Goal: Transaction & Acquisition: Book appointment/travel/reservation

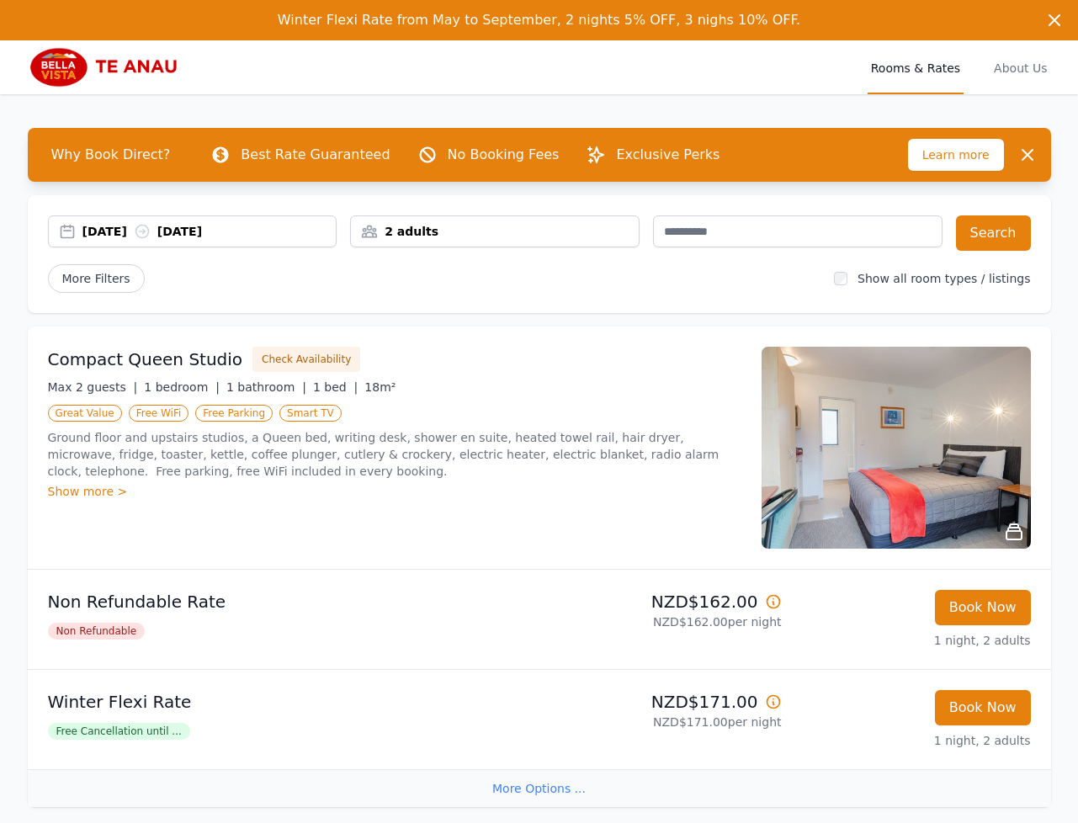
click at [143, 232] on div "[DATE] [DATE]" at bounding box center [209, 231] width 254 height 17
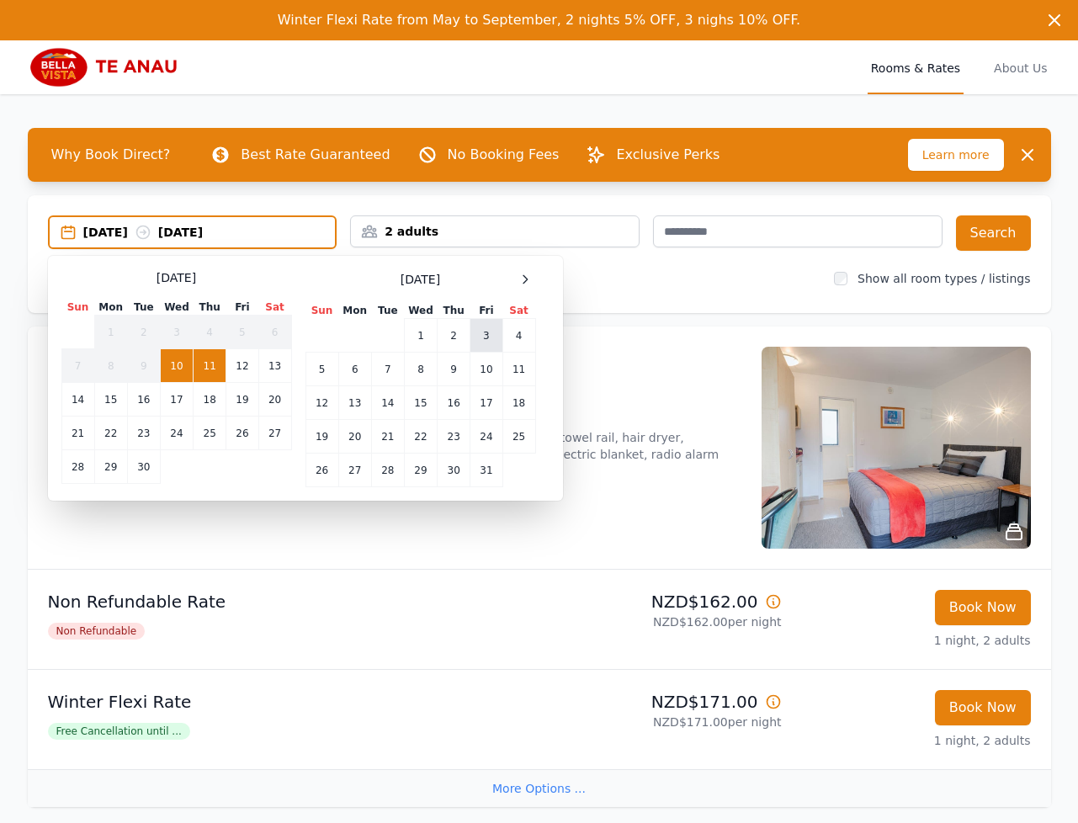
click at [495, 331] on td "3" at bounding box center [486, 336] width 32 height 34
drag, startPoint x: 330, startPoint y: 368, endPoint x: 349, endPoint y: 363, distance: 19.8
click at [330, 368] on td "5" at bounding box center [321, 369] width 33 height 34
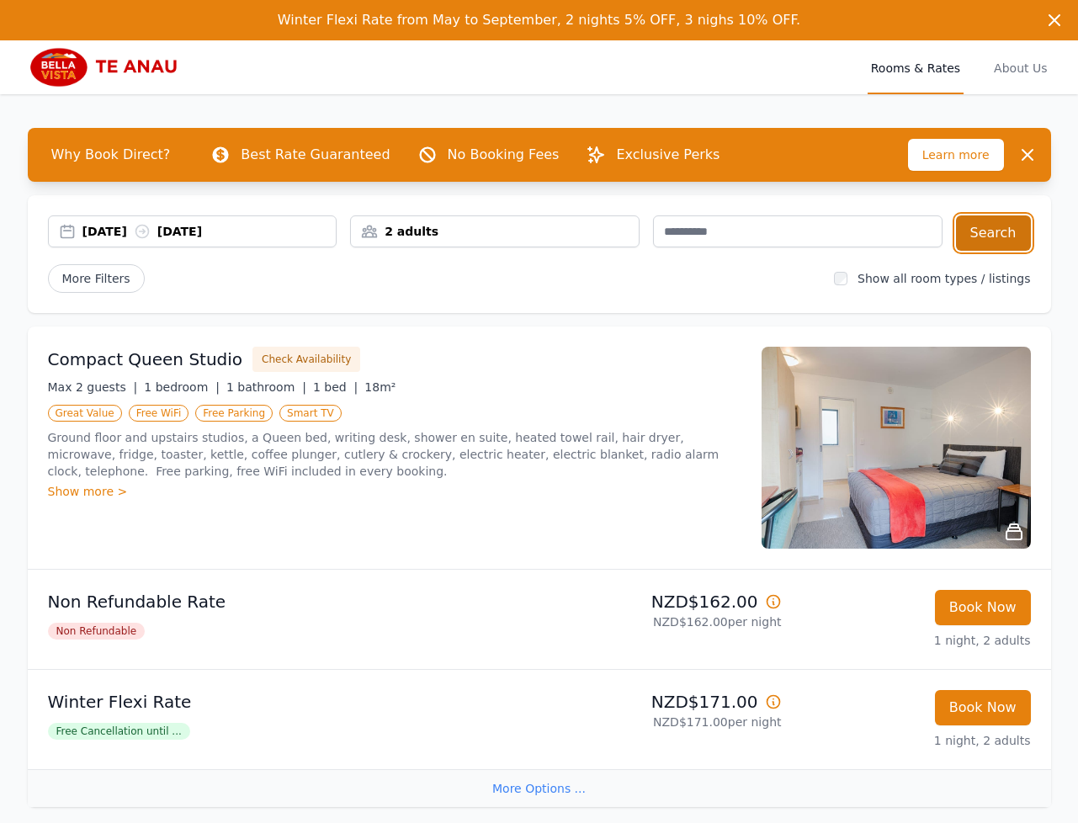
click at [1010, 233] on button "Search" at bounding box center [993, 232] width 75 height 35
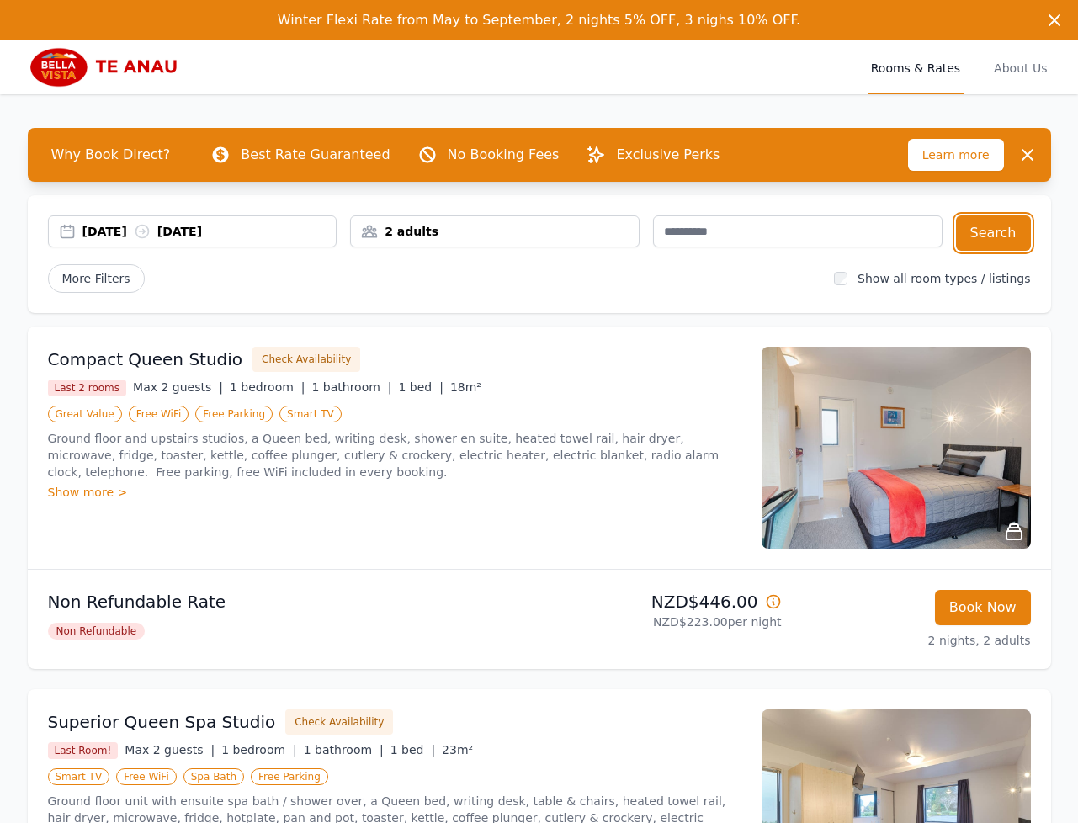
scroll to position [454, 0]
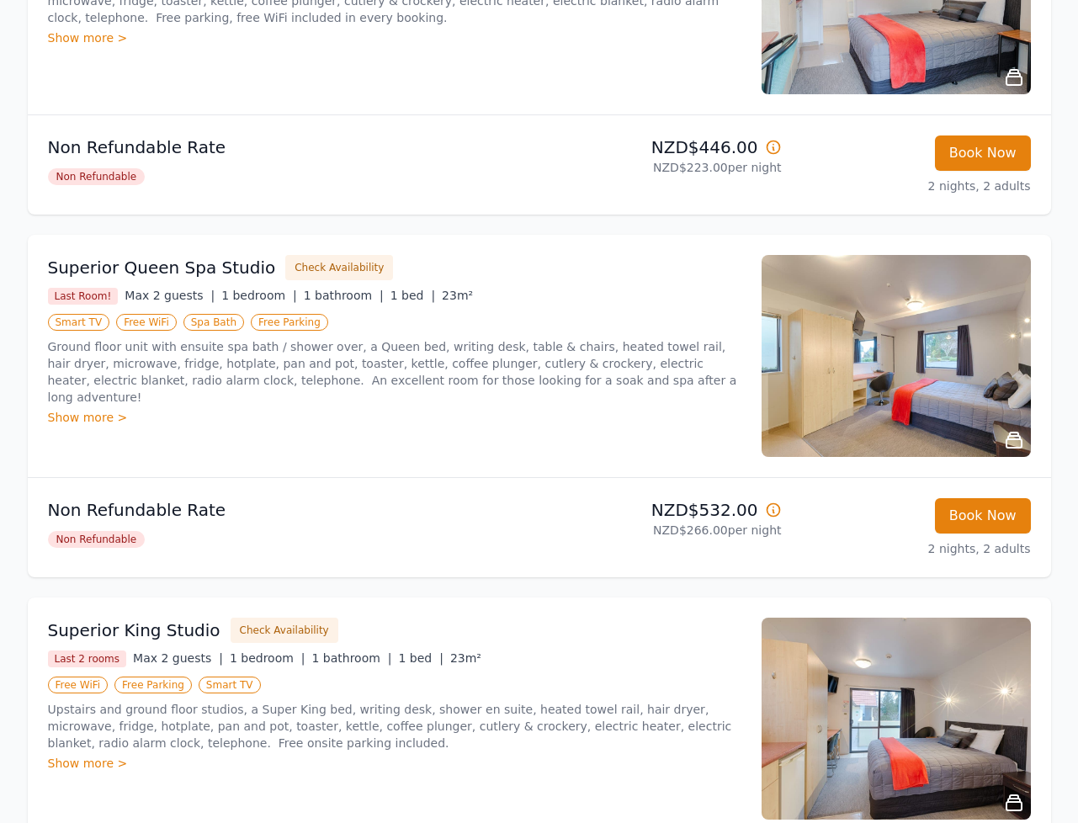
click at [527, 229] on ul "Compact Queen Studio Check Availability Last 2 rooms Max 2 guests | 1 bedroom |…" at bounding box center [539, 440] width 1023 height 1136
drag, startPoint x: 52, startPoint y: 512, endPoint x: 288, endPoint y: 515, distance: 235.5
click at [254, 515] on p "Non Refundable Rate" at bounding box center [290, 510] width 485 height 24
click at [432, 513] on p "Non Refundable Rate" at bounding box center [290, 510] width 485 height 24
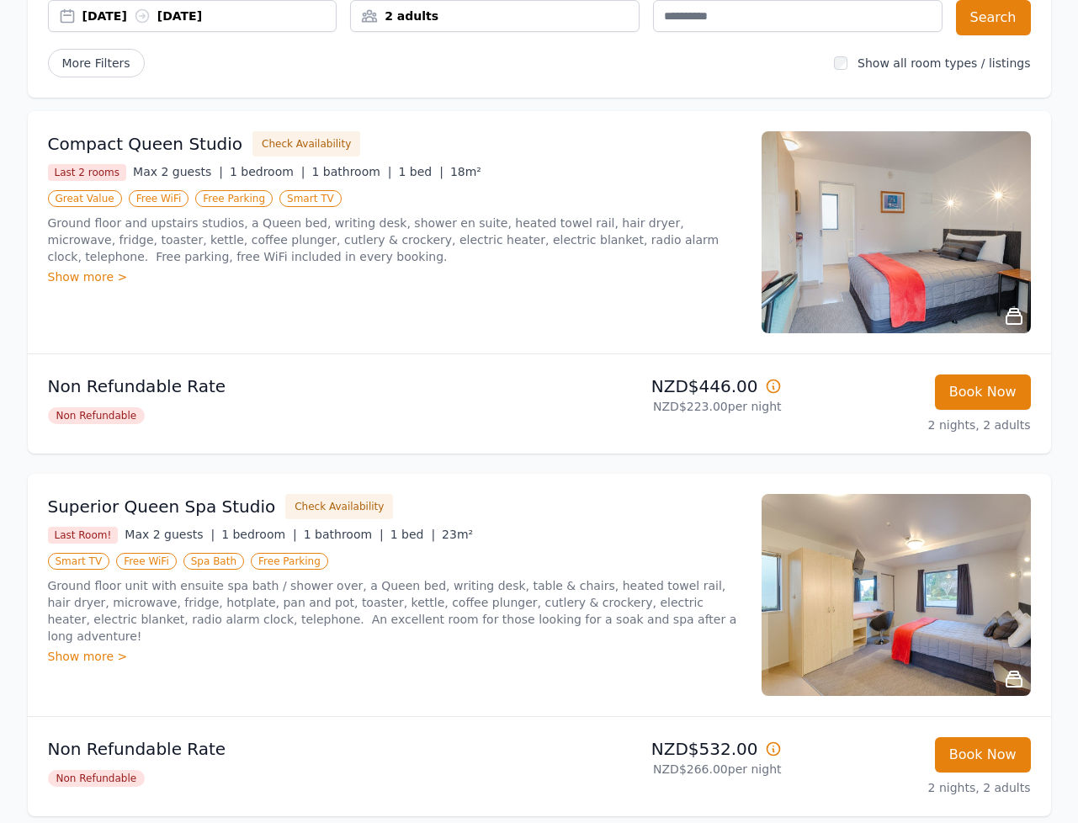
scroll to position [0, 0]
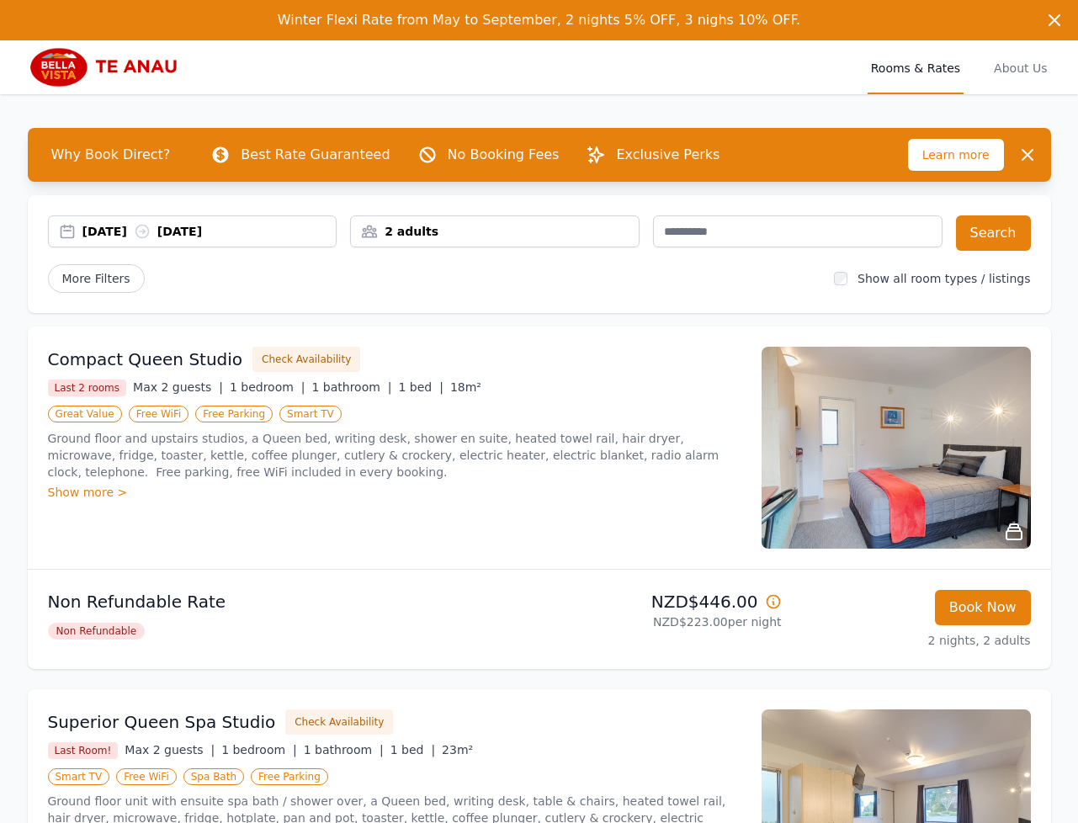
click at [96, 230] on div "[DATE] [DATE]" at bounding box center [209, 231] width 254 height 17
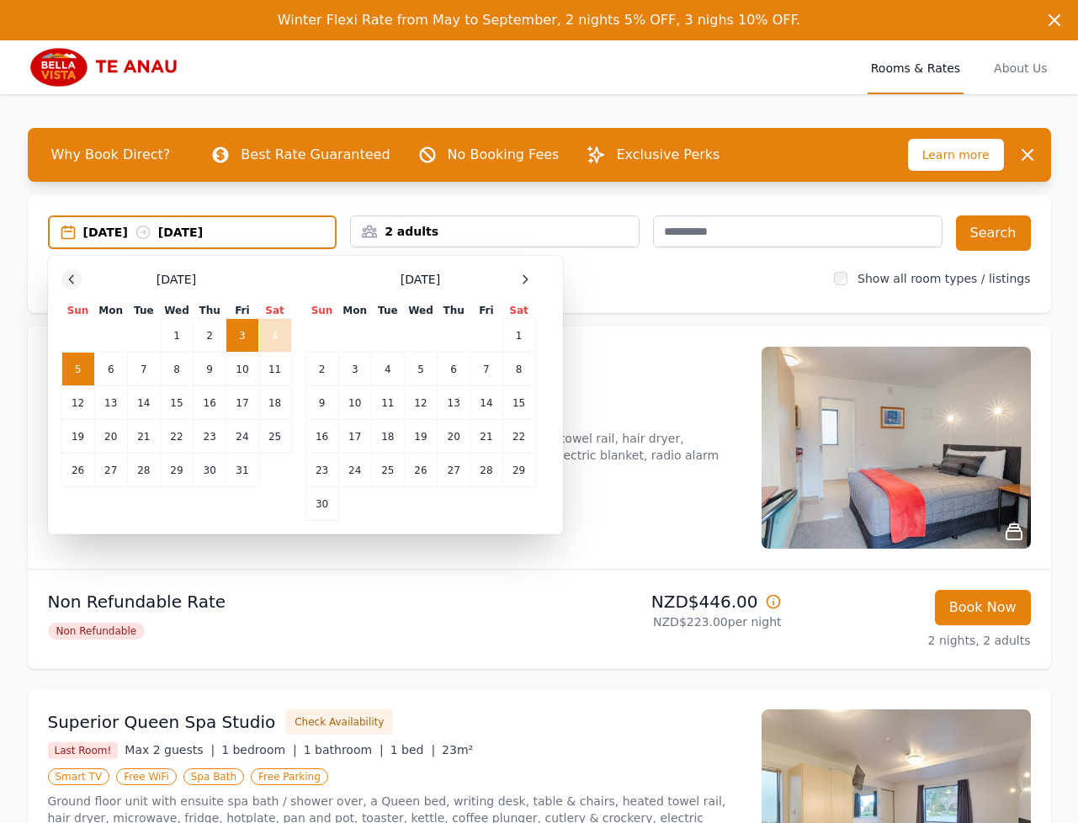
drag, startPoint x: 72, startPoint y: 281, endPoint x: 96, endPoint y: 309, distance: 36.4
click at [72, 281] on icon at bounding box center [71, 279] width 13 height 13
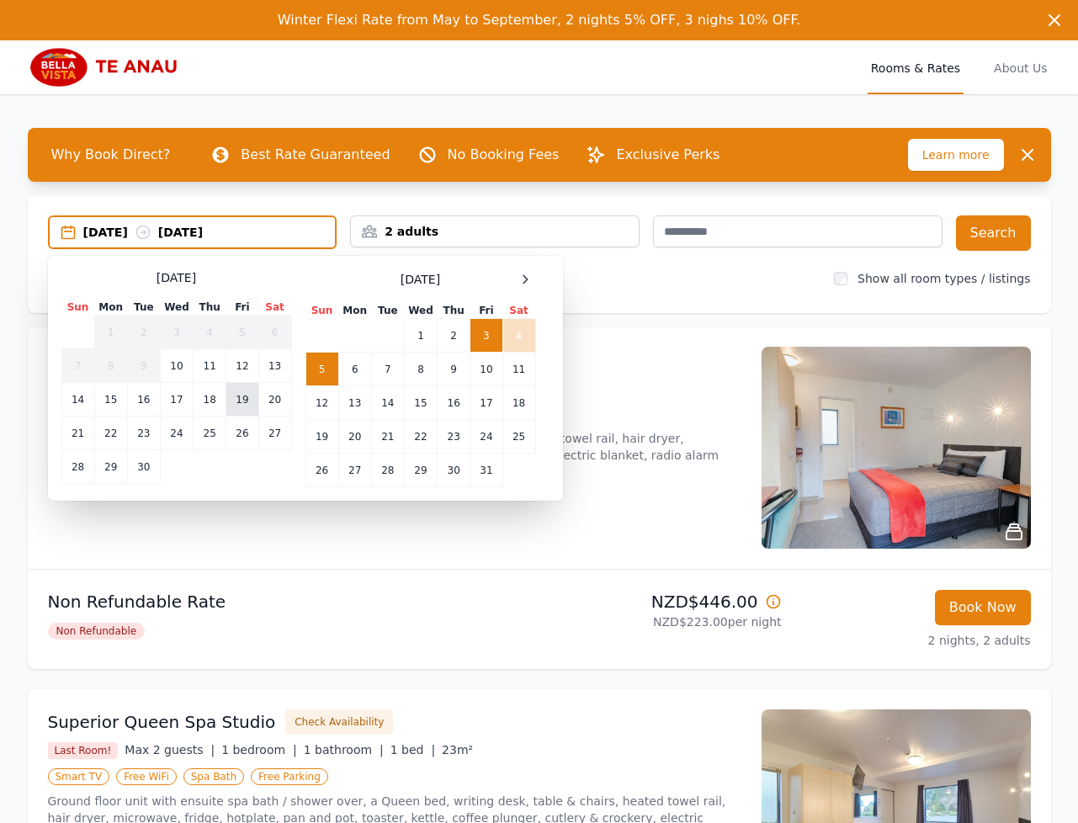
click at [245, 400] on td "19" at bounding box center [242, 400] width 32 height 34
click at [269, 400] on td "20" at bounding box center [274, 400] width 33 height 34
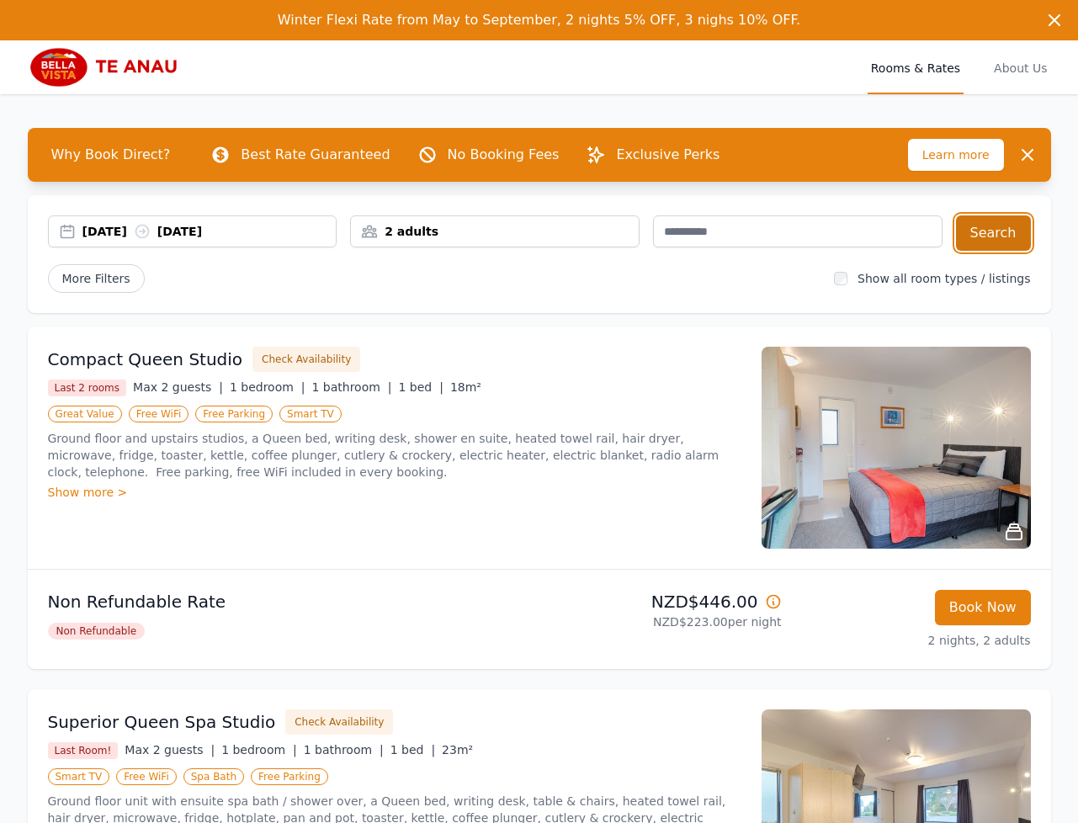
click at [988, 222] on button "Search" at bounding box center [993, 232] width 75 height 35
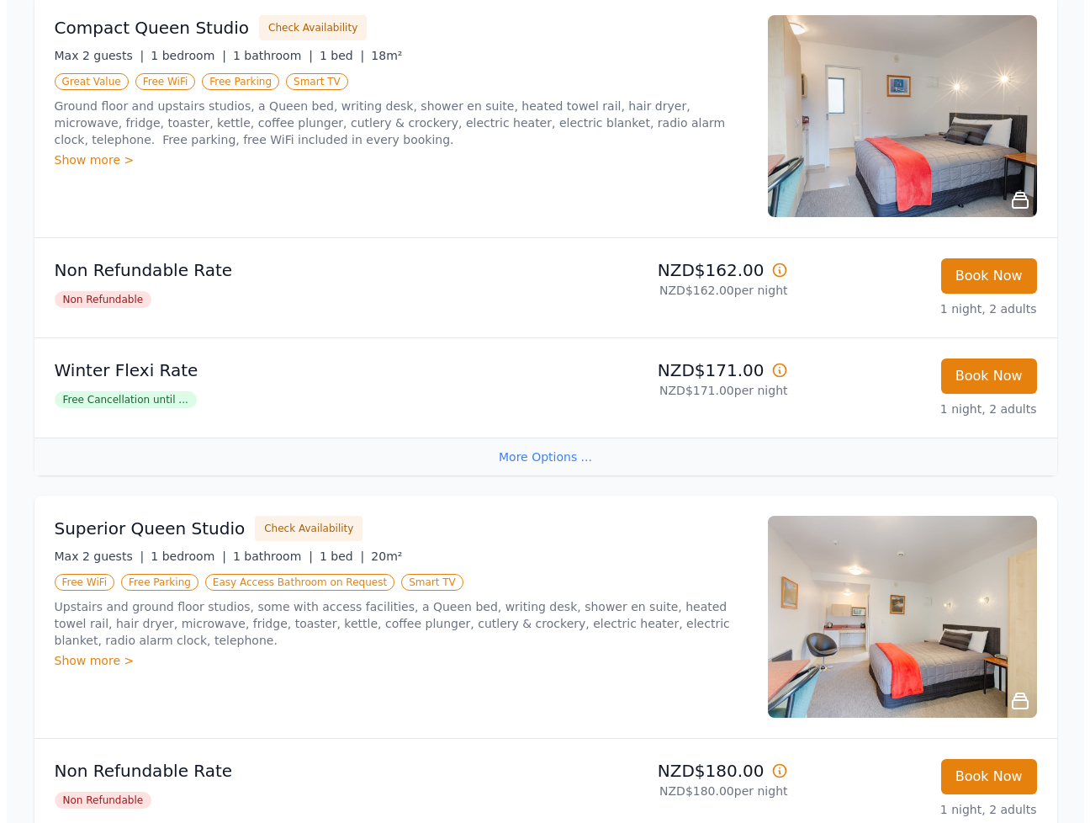
scroll to position [503, 0]
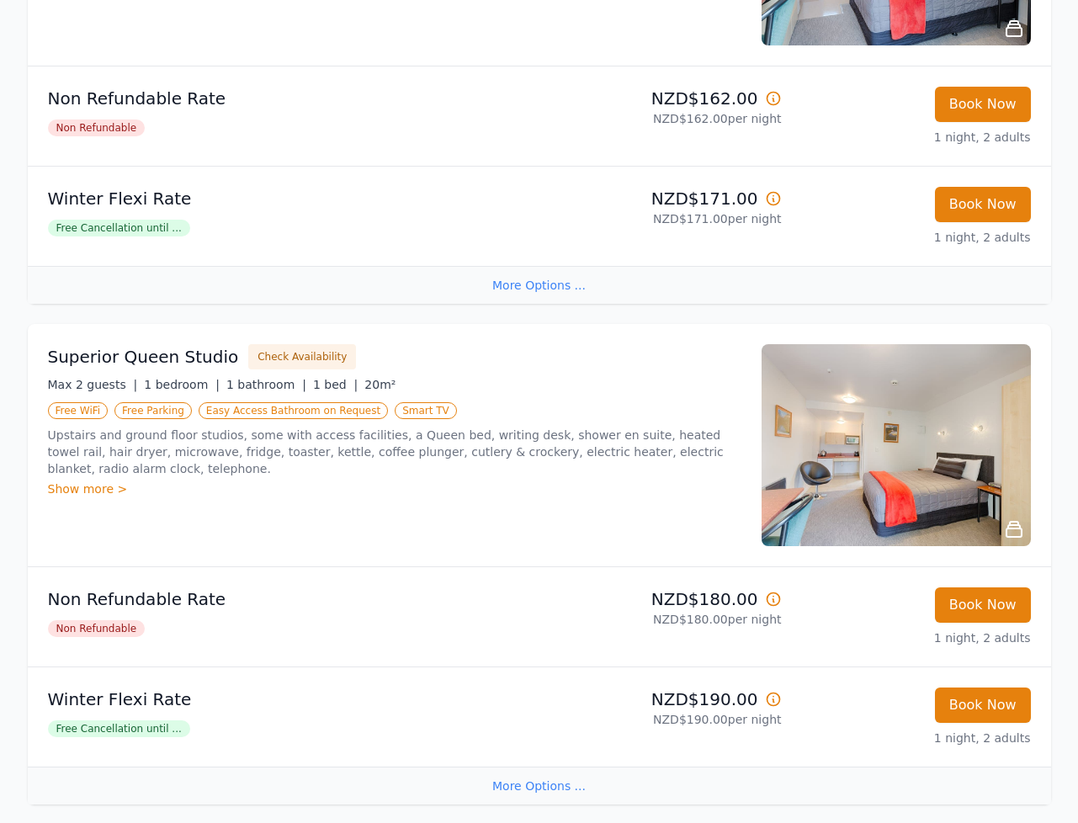
click at [130, 233] on span "Free Cancellation until ..." at bounding box center [119, 228] width 142 height 17
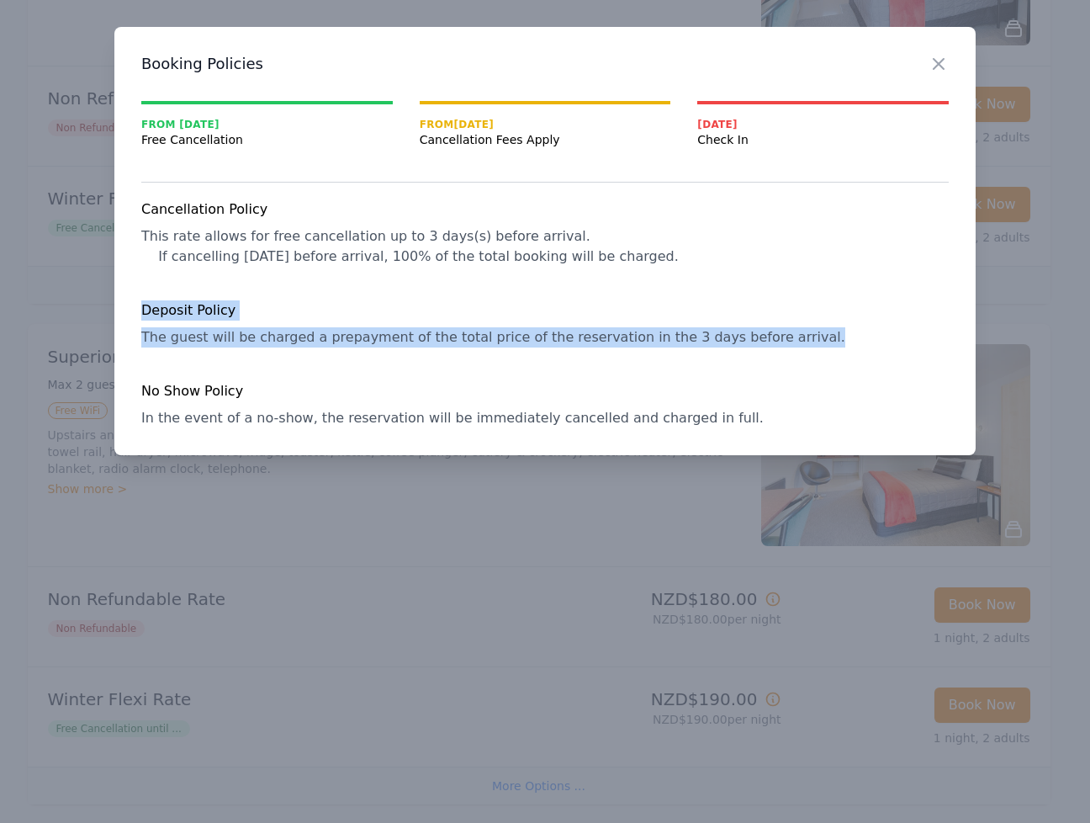
drag, startPoint x: 248, startPoint y: 317, endPoint x: 843, endPoint y: 337, distance: 595.1
click at [843, 337] on div "Cancellation Policy This rate allows for free cancellation up to 3 days(s) befo…" at bounding box center [545, 313] width 808 height 229
copy div "Deposit Policy The guest will be charged a prepayment of the total price of the…"
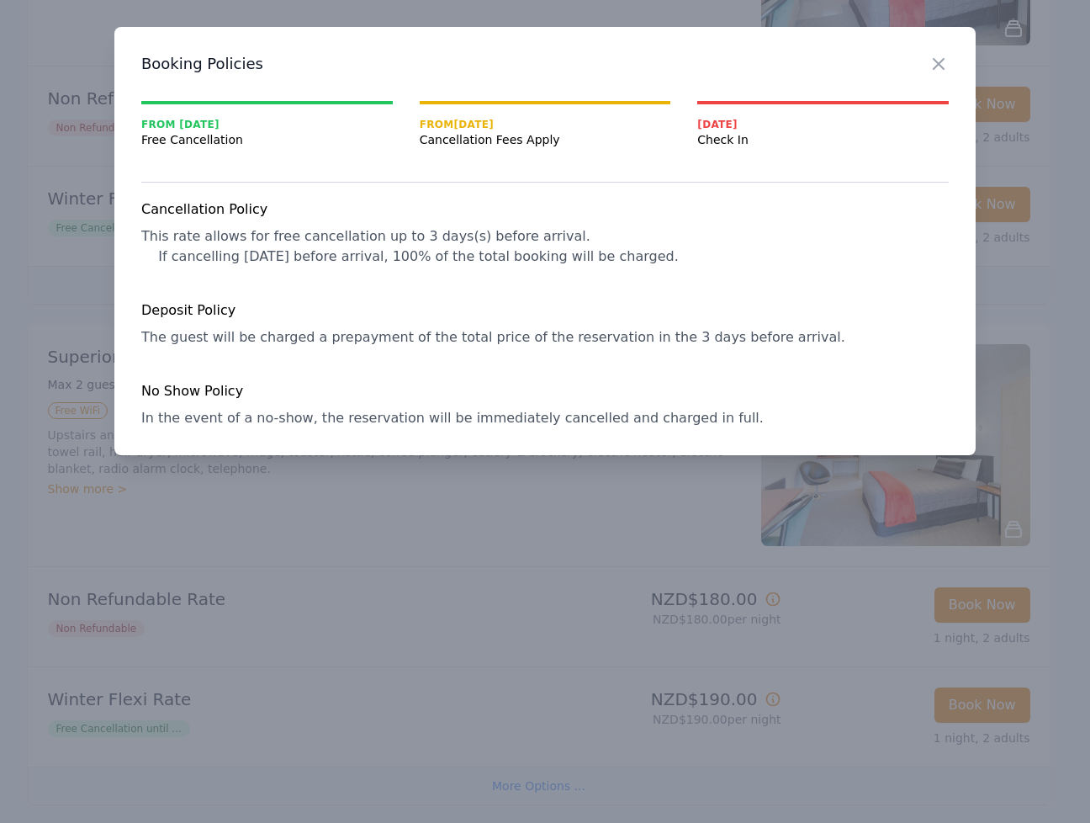
click at [167, 251] on span "This rate allows for free cancellation up to 3 days(s) before arrival. If cance…" at bounding box center [410, 246] width 538 height 36
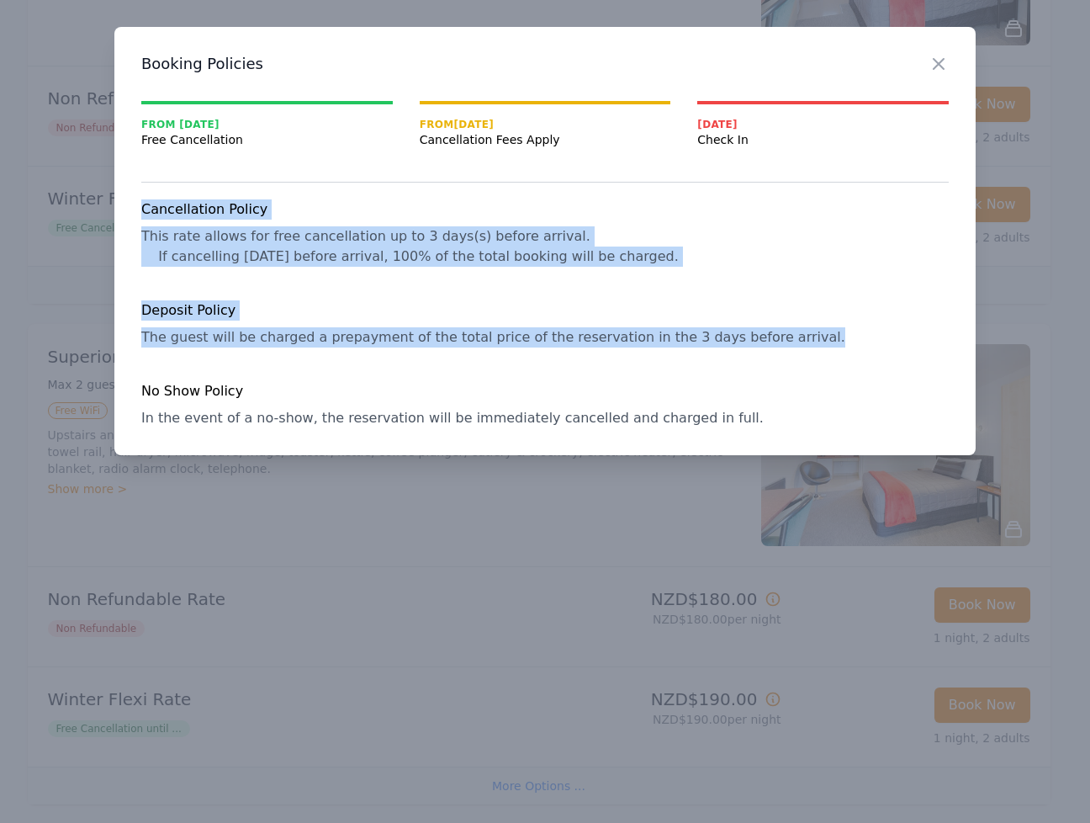
drag, startPoint x: 142, startPoint y: 207, endPoint x: 864, endPoint y: 328, distance: 731.8
click at [864, 328] on div "Cancellation Policy This rate allows for free cancellation up to 3 days(s) befo…" at bounding box center [545, 313] width 808 height 229
copy div "Cancellation Policy This rate allows for free cancellation up to 3 days(s) befo…"
